Goal: Transaction & Acquisition: Purchase product/service

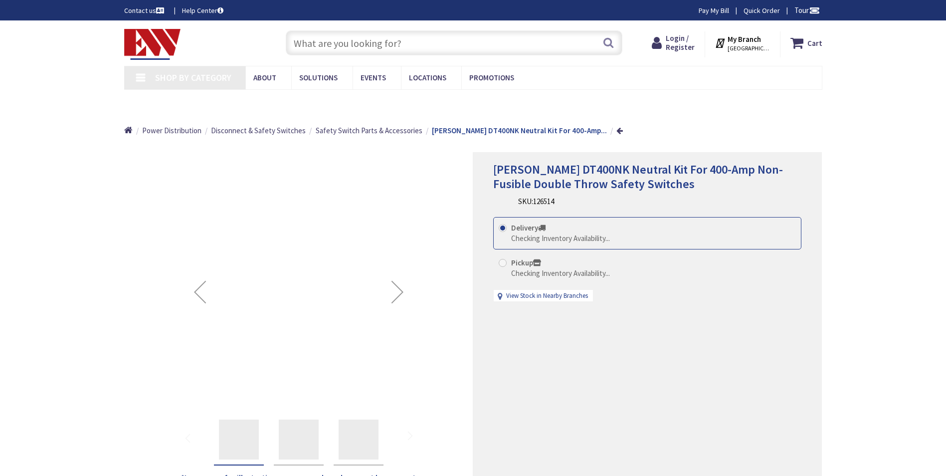
type input "[PERSON_NAME][GEOGRAPHIC_DATA][PERSON_NAME], [GEOGRAPHIC_DATA]"
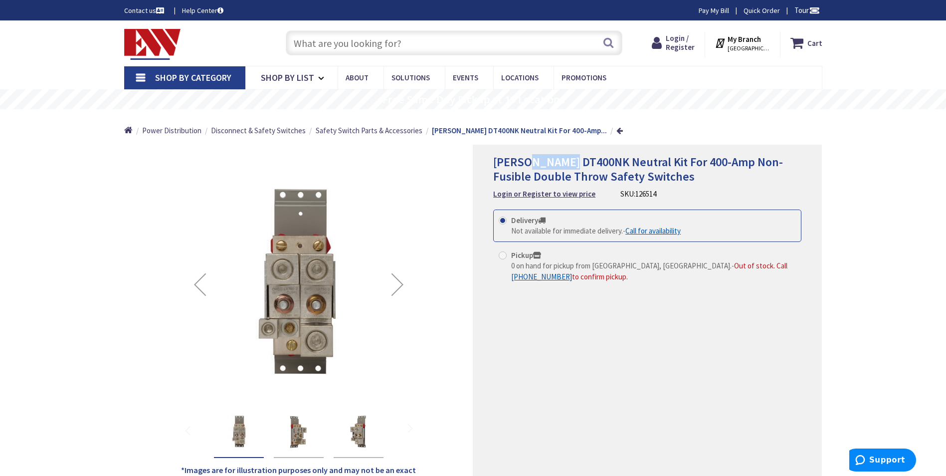
drag, startPoint x: 526, startPoint y: 162, endPoint x: 571, endPoint y: 165, distance: 46.0
click at [571, 165] on span "[PERSON_NAME] DT400NK Neutral Kit For 400-Amp Non-Fusible Double Throw Safety S…" at bounding box center [638, 169] width 290 height 30
copy span "DT400NK"
click at [400, 289] on div "Next" at bounding box center [397, 284] width 40 height 40
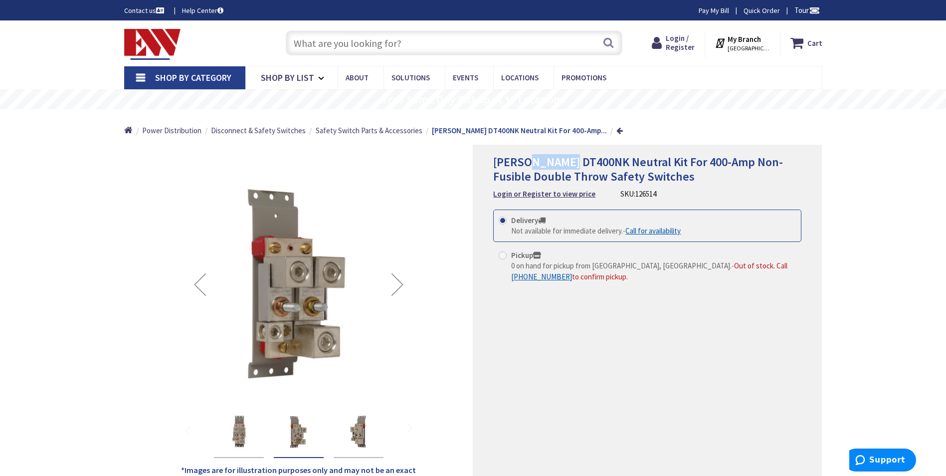
click at [400, 289] on div "Next" at bounding box center [397, 284] width 40 height 40
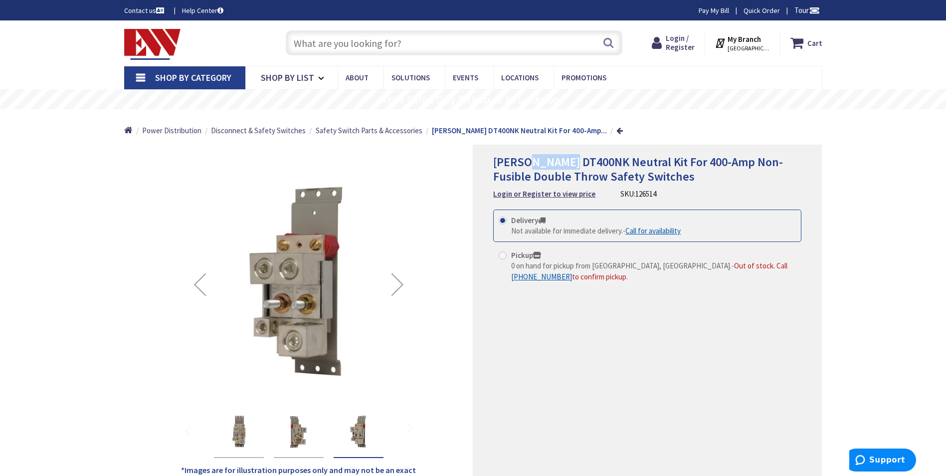
click at [400, 289] on div "Next" at bounding box center [397, 284] width 40 height 40
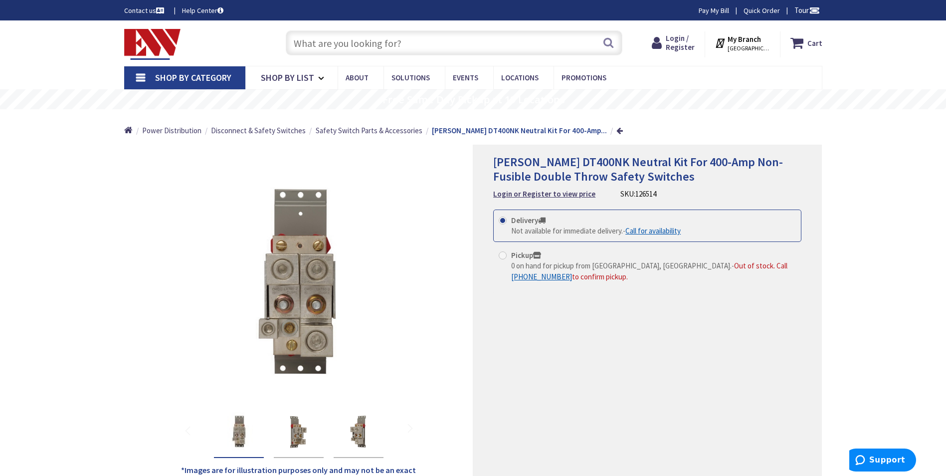
click at [597, 332] on div "[PERSON_NAME] DT400NK Neutral Kit For 400-Amp Non-Fusible Double Throw Safety S…" at bounding box center [647, 317] width 349 height 344
click at [393, 290] on div "Next" at bounding box center [397, 284] width 40 height 40
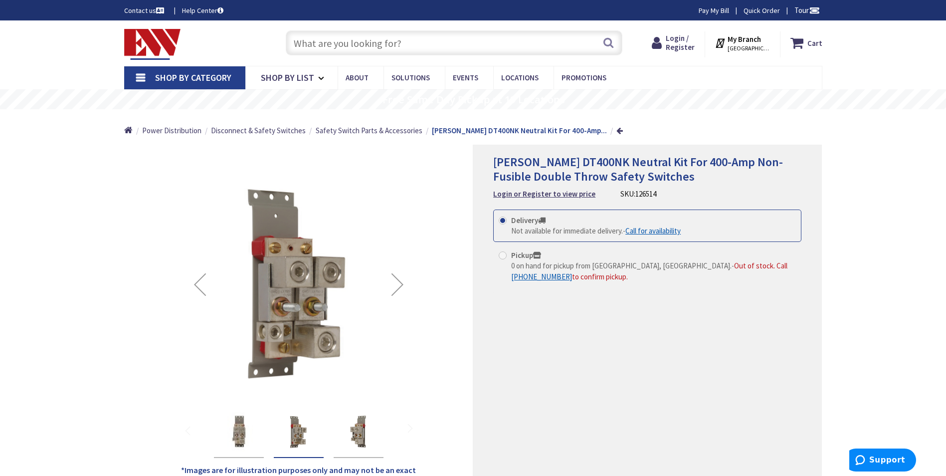
click at [399, 289] on div "Next" at bounding box center [397, 284] width 40 height 40
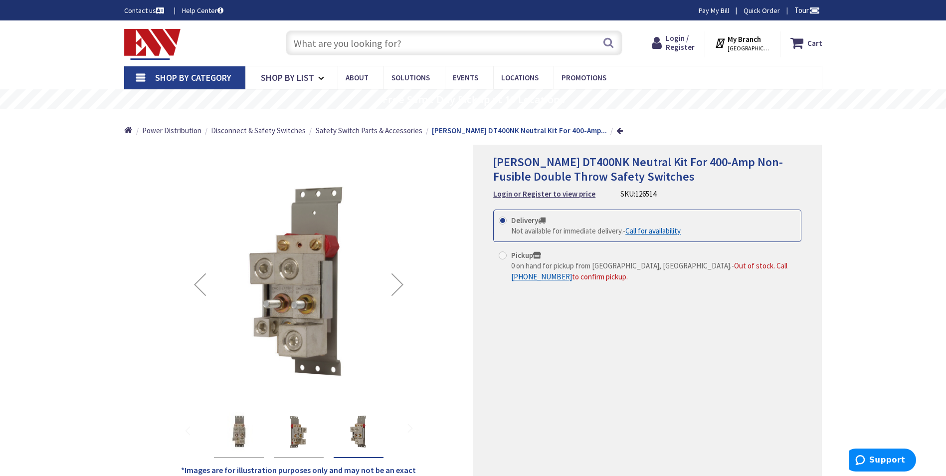
click at [399, 289] on div "Next" at bounding box center [397, 284] width 40 height 40
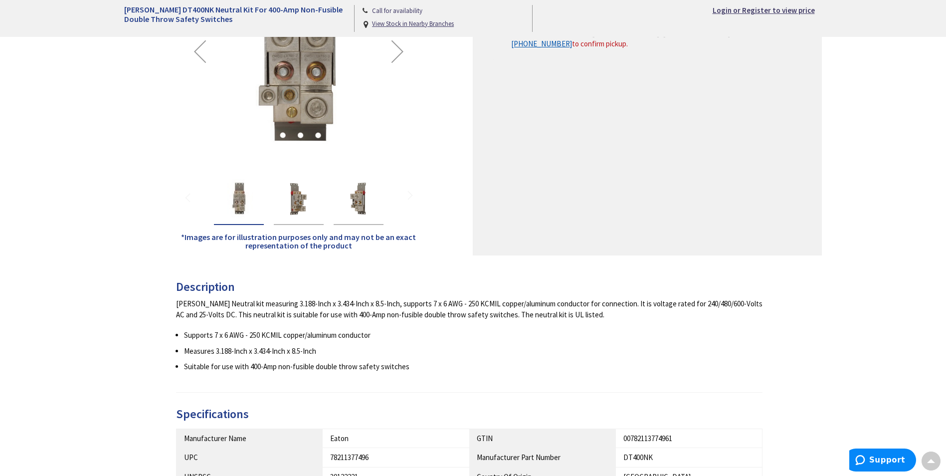
scroll to position [50, 0]
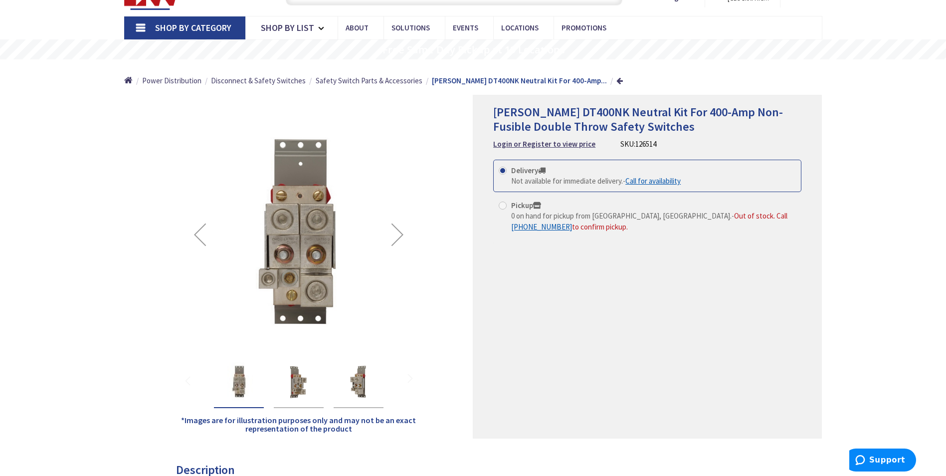
click at [393, 244] on div "Next" at bounding box center [397, 234] width 40 height 40
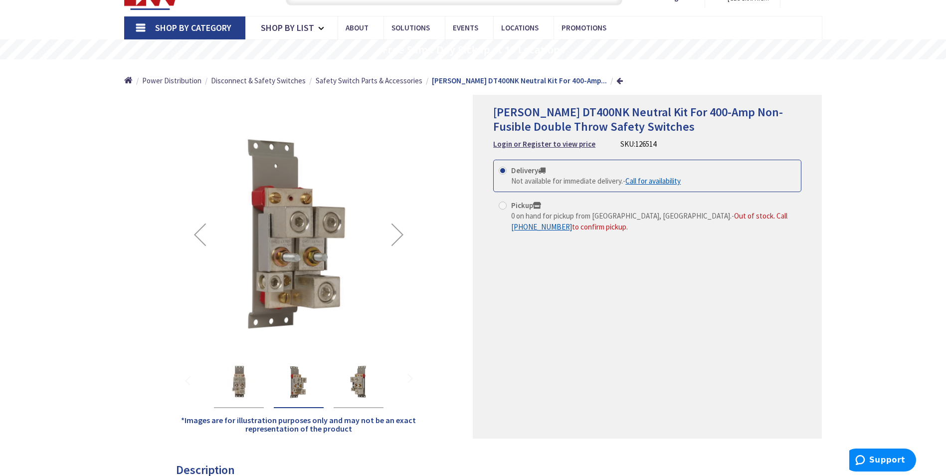
click at [396, 243] on div "Next" at bounding box center [397, 234] width 40 height 40
